Goal: Find specific page/section: Find specific page/section

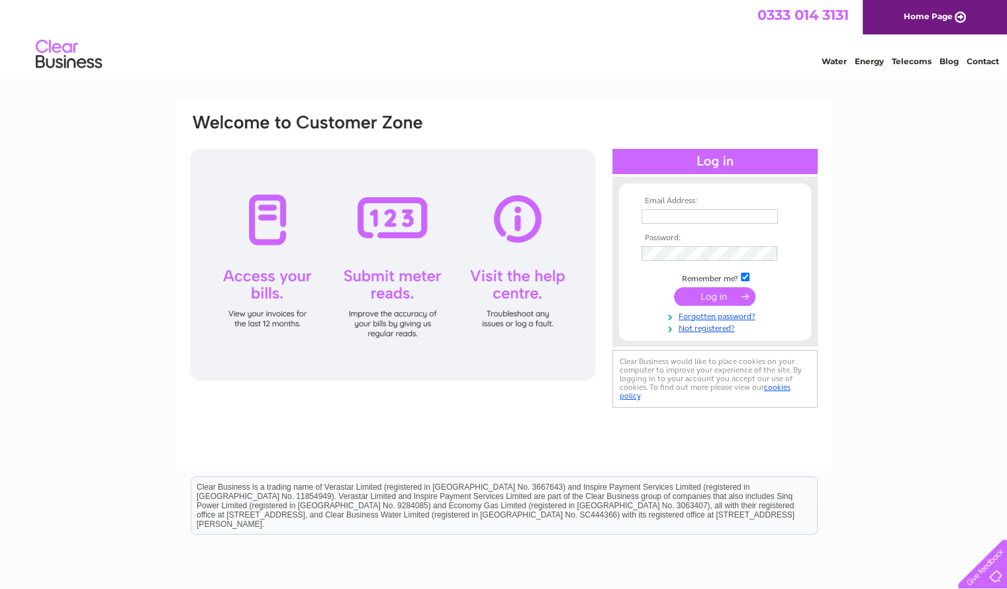
click at [706, 219] on input "text" at bounding box center [710, 216] width 136 height 15
type input "[EMAIL_ADDRESS][DOMAIN_NAME]"
click at [705, 296] on input "submit" at bounding box center [714, 297] width 81 height 19
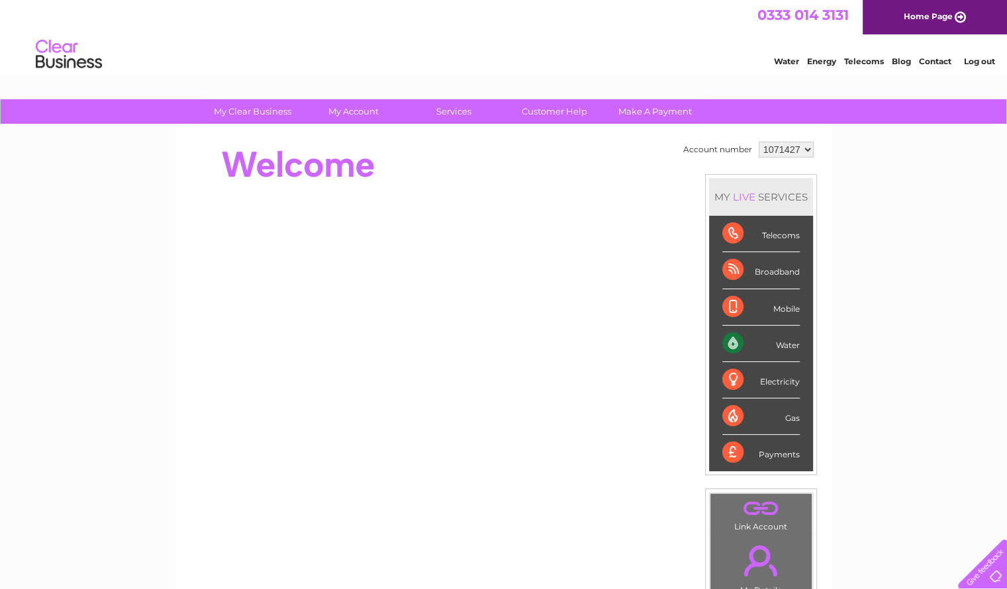
click at [705, 296] on div "MY LIVE SERVICES Telecoms Broadband Mobile Water Electricity Gas Payments" at bounding box center [761, 324] width 112 height 301
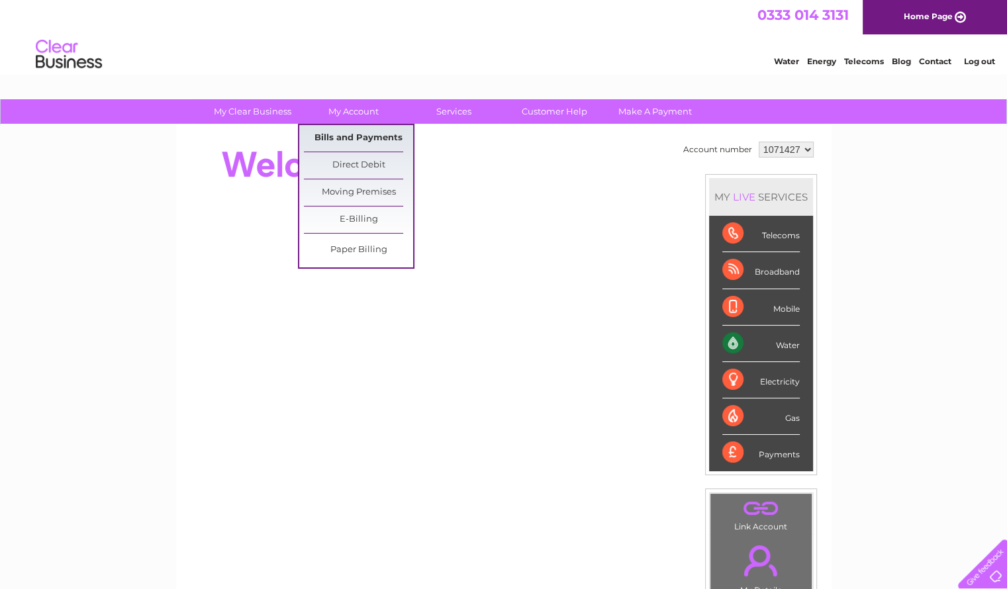
click at [352, 140] on link "Bills and Payments" at bounding box center [358, 138] width 109 height 26
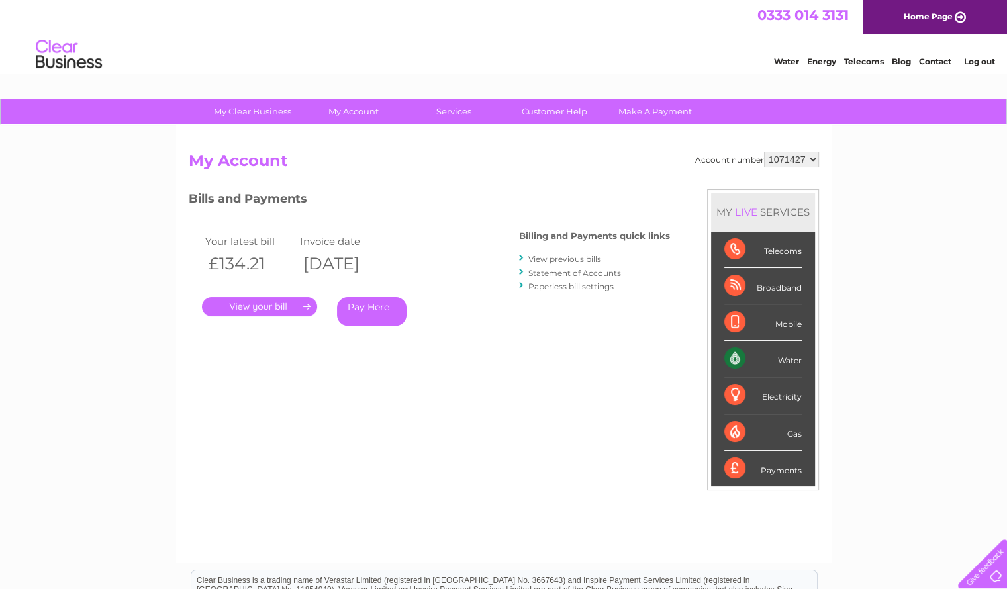
click at [270, 308] on link "." at bounding box center [259, 306] width 115 height 19
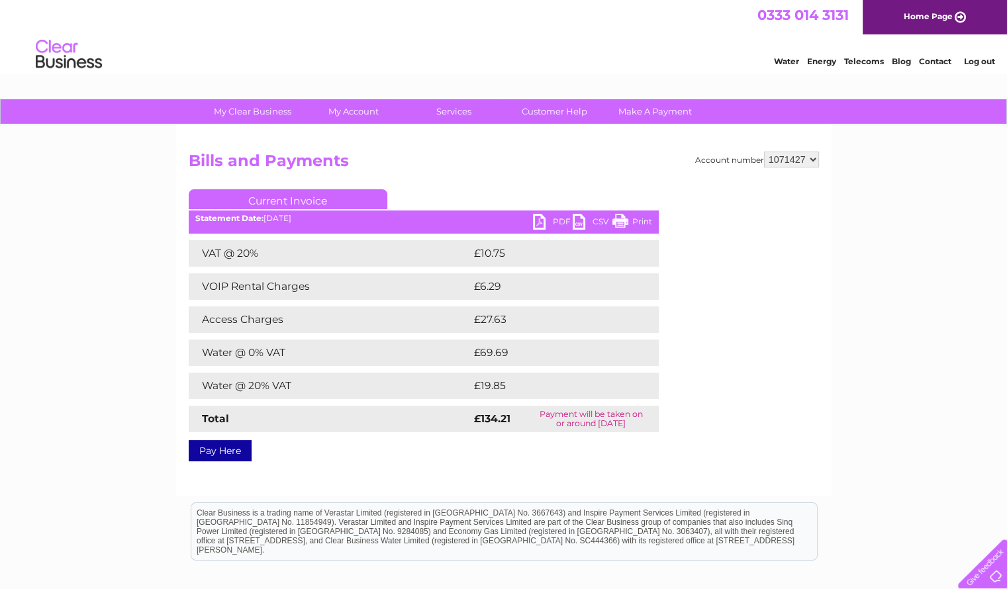
click at [551, 216] on link "PDF" at bounding box center [553, 223] width 40 height 19
